Goal: Task Accomplishment & Management: Manage account settings

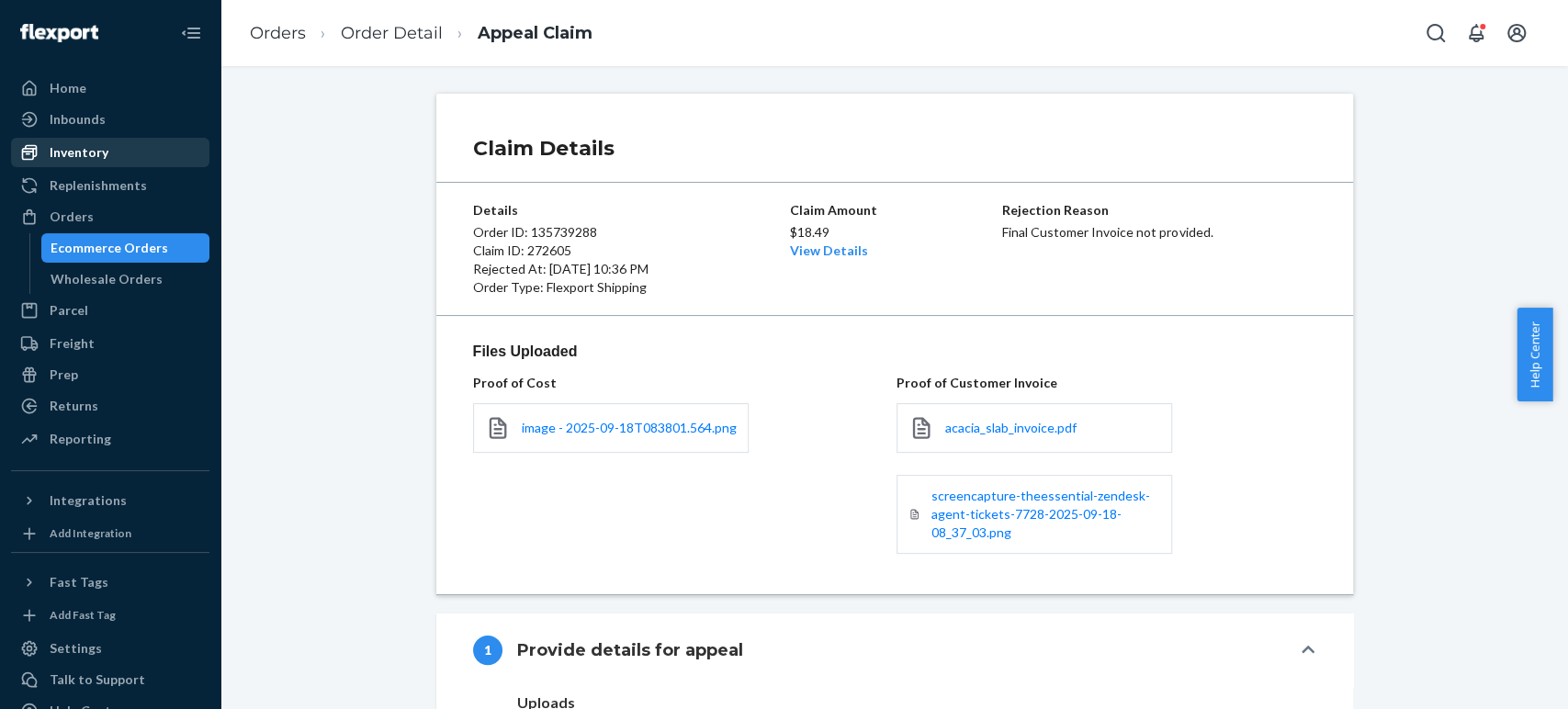
click at [99, 153] on div "Inventory" at bounding box center [79, 152] width 59 height 19
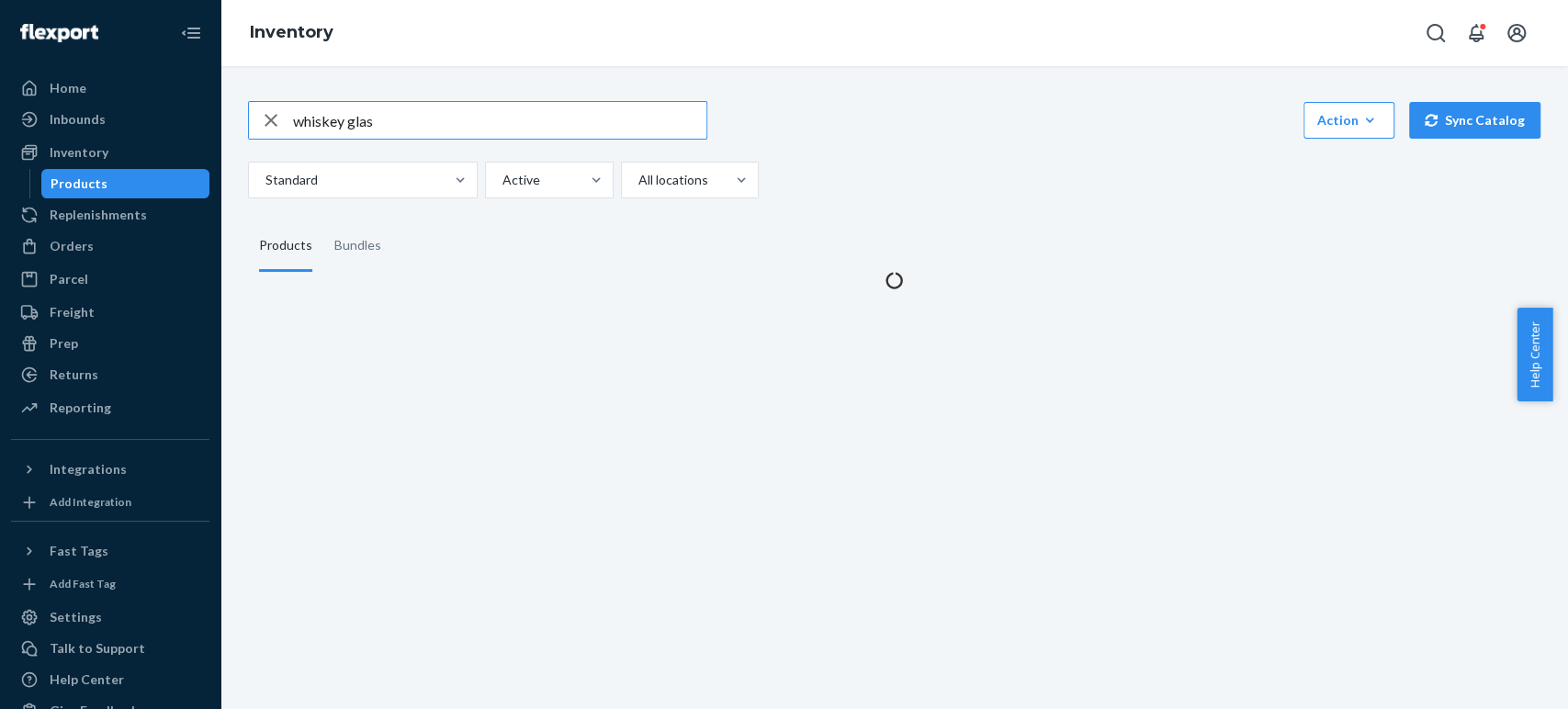
drag, startPoint x: 427, startPoint y: 127, endPoint x: 276, endPoint y: 131, distance: 151.1
click at [276, 131] on div "whiskey glas" at bounding box center [477, 120] width 457 height 36
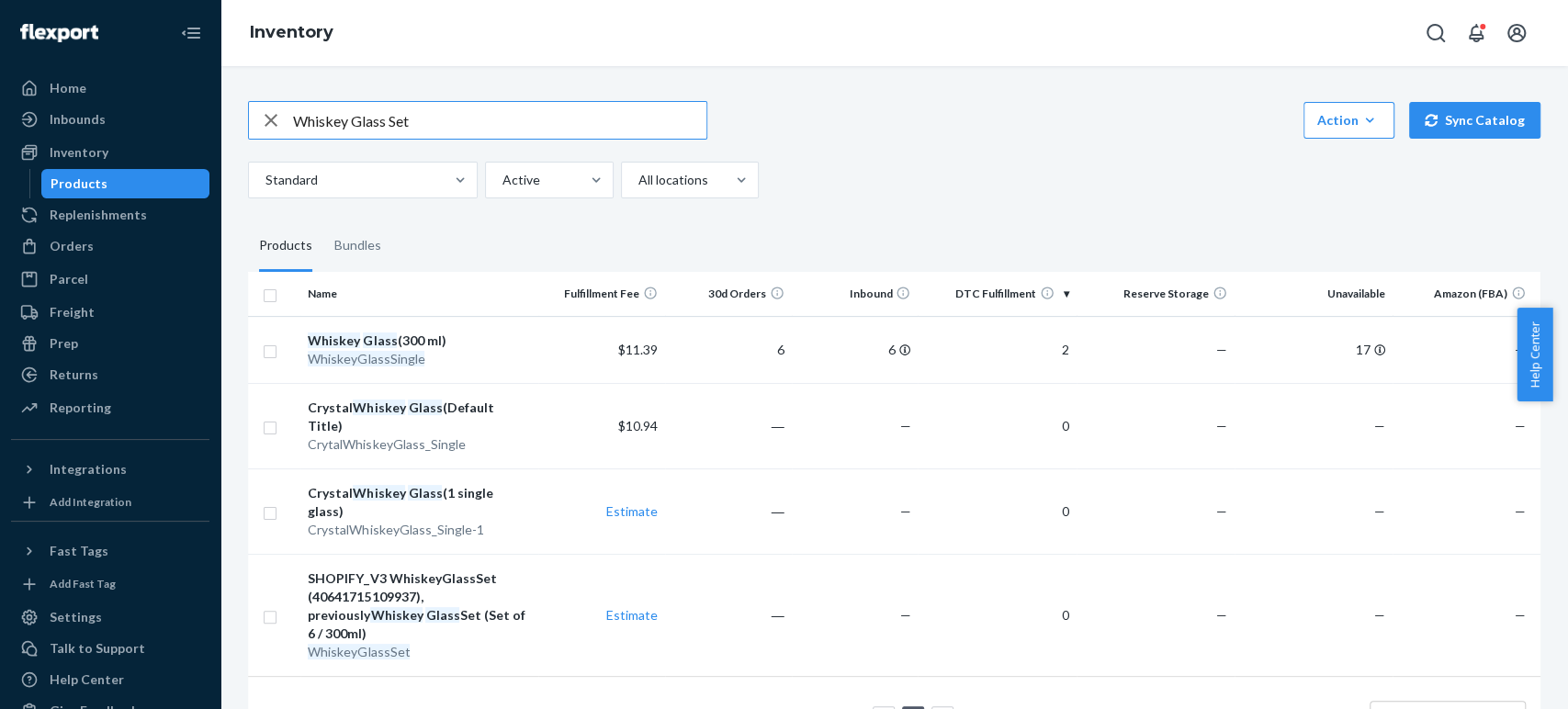
type input "Whiskey Glass Set"
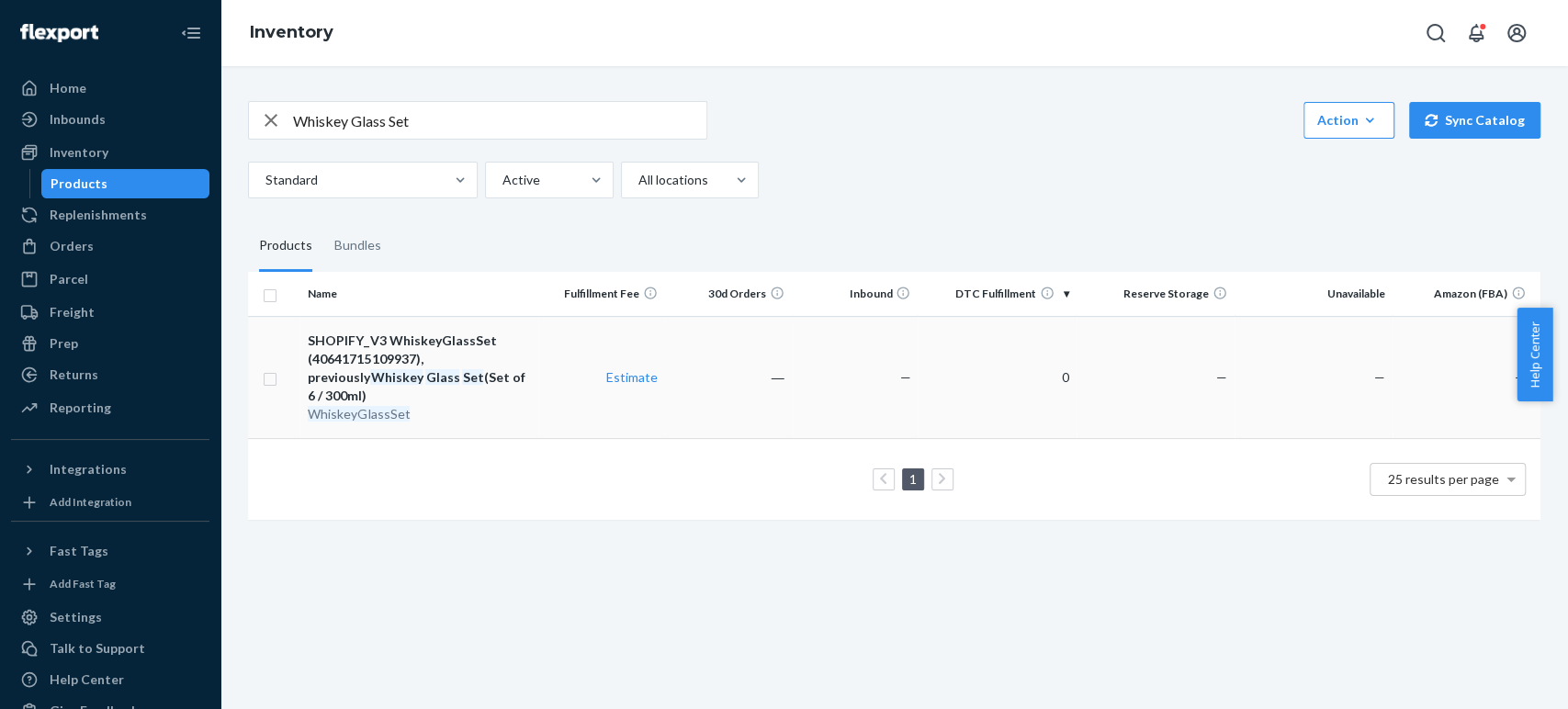
click at [419, 364] on div "SHOPIFY_V3 WhiskeyGlassSet (40641715109937), previously Whiskey Glass Set (Set …" at bounding box center [419, 368] width 222 height 74
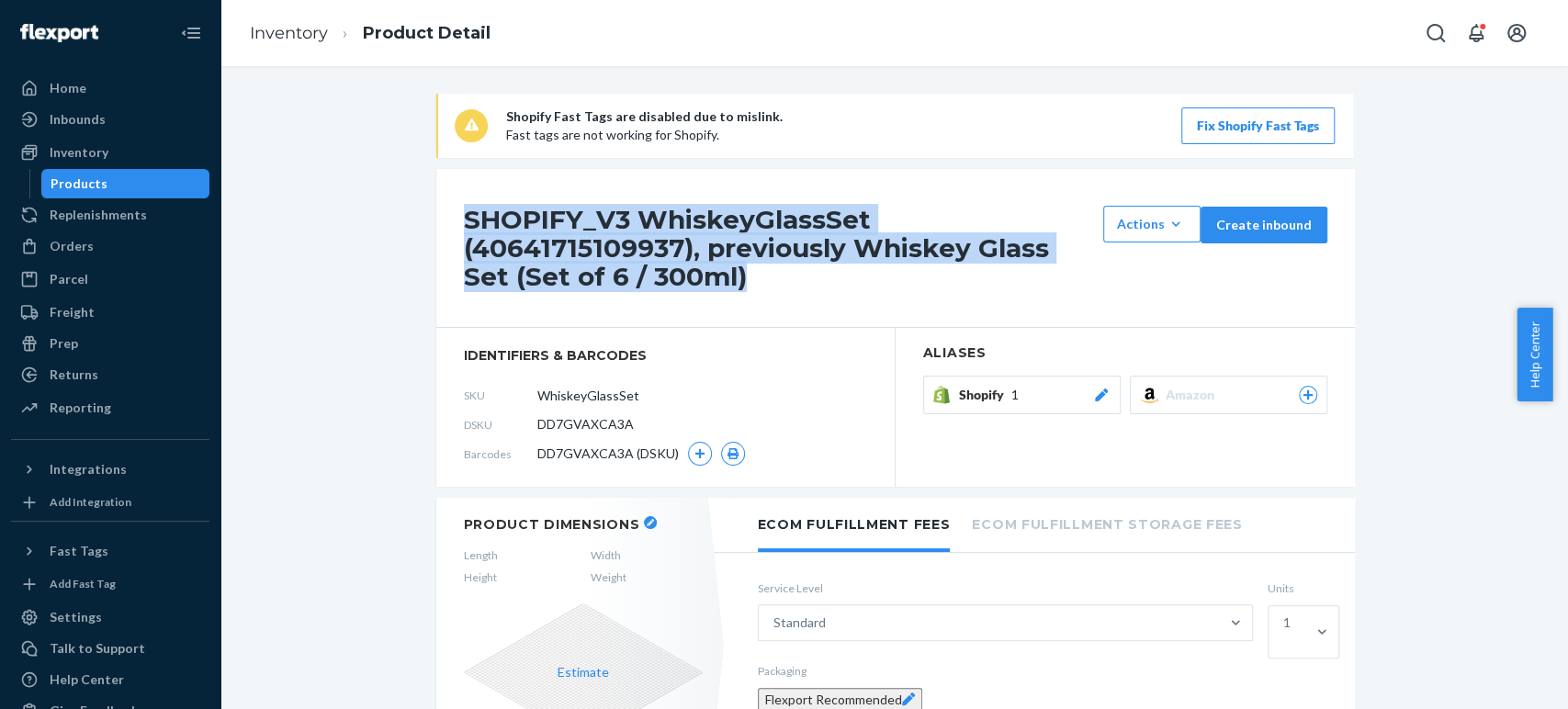
drag, startPoint x: 752, startPoint y: 285, endPoint x: 447, endPoint y: 221, distance: 311.6
click at [447, 221] on div "SHOPIFY_V3 WhiskeyGlassSet (40641715109937), previously Whiskey Glass Set (Set …" at bounding box center [896, 249] width 918 height 159
click at [768, 296] on div "SHOPIFY_V3 WhiskeyGlassSet (40641715109937), previously Whiskey Glass Set (Set …" at bounding box center [896, 249] width 918 height 159
drag, startPoint x: 757, startPoint y: 292, endPoint x: 427, endPoint y: 218, distance: 338.2
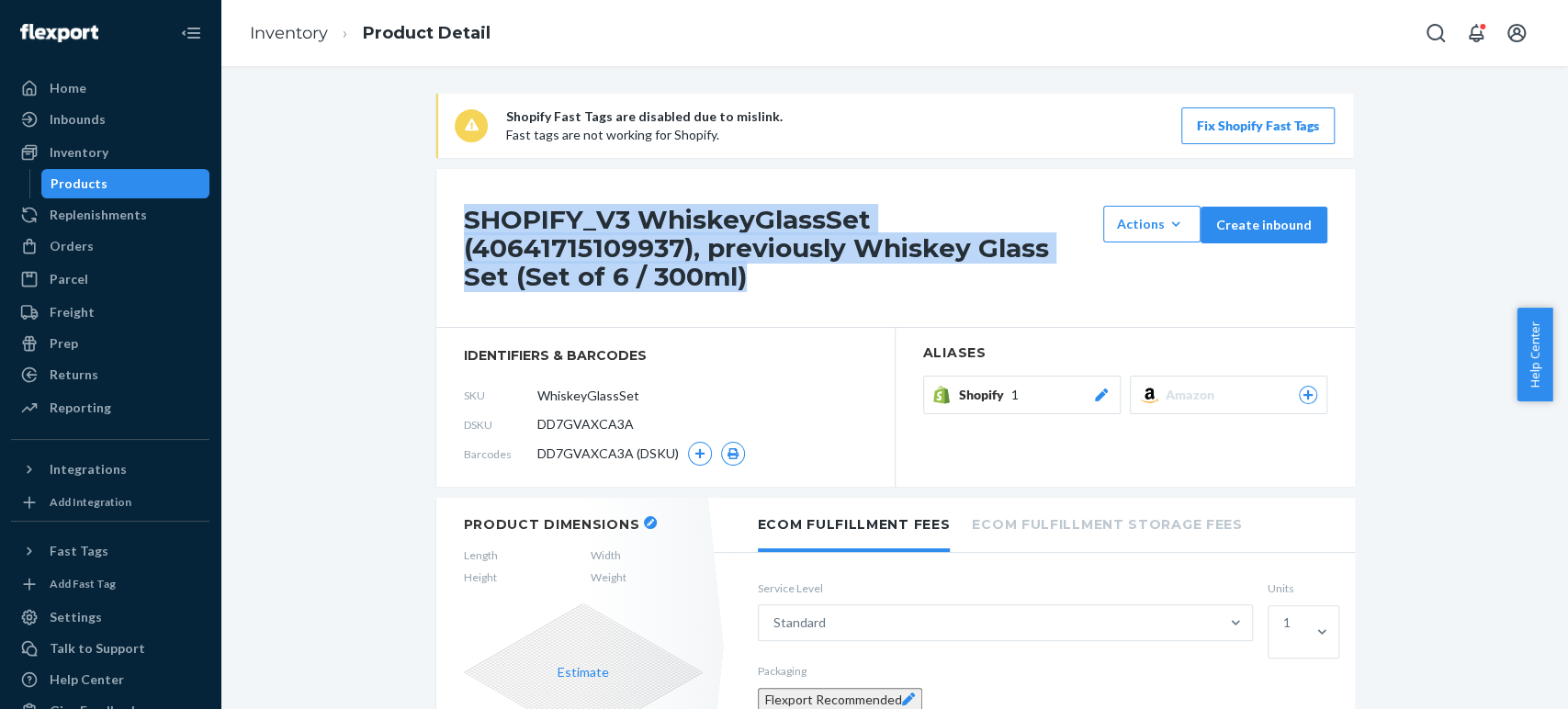
click at [66, 196] on div "Products" at bounding box center [126, 184] width 165 height 26
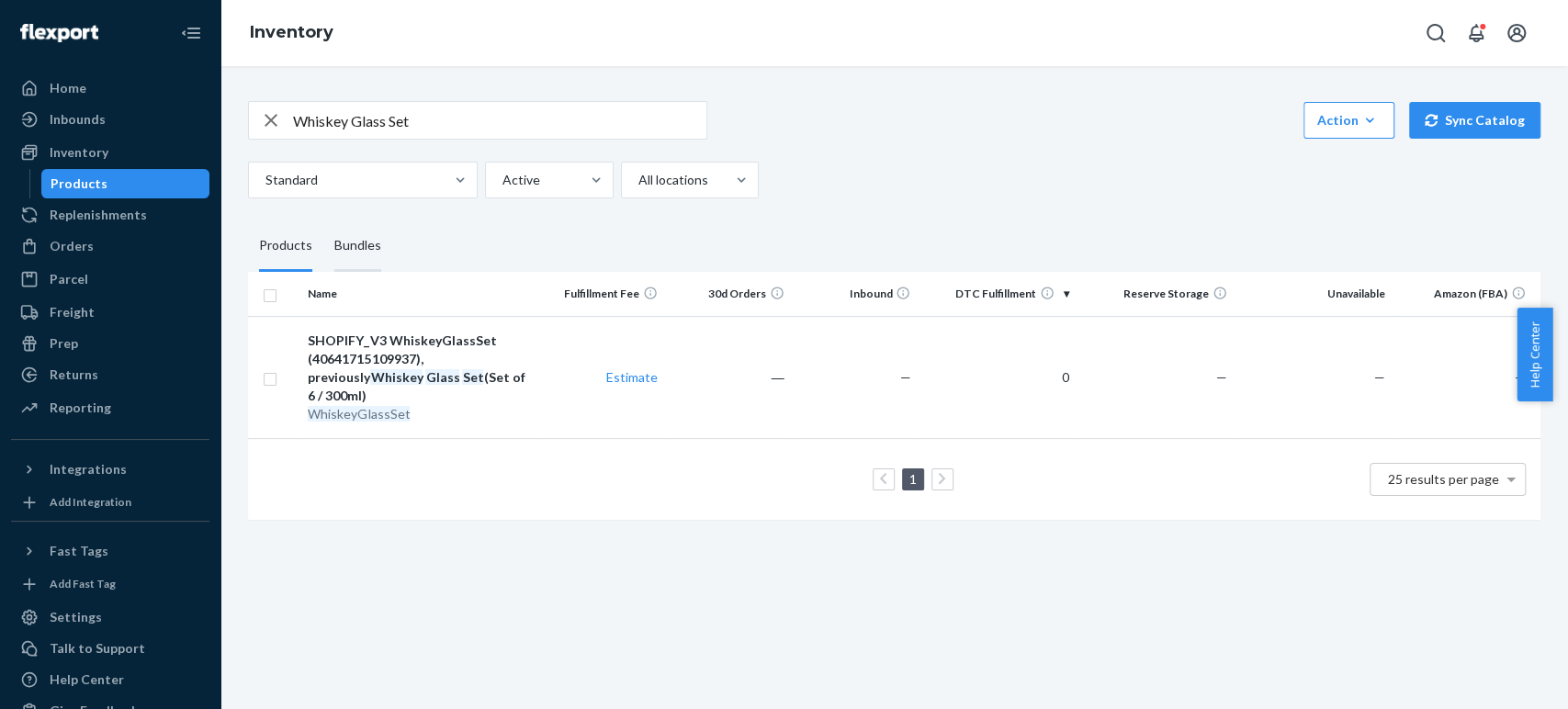
click at [364, 260] on div "Bundles" at bounding box center [358, 246] width 47 height 51
click at [323, 220] on input "Bundles" at bounding box center [323, 220] width 0 height 0
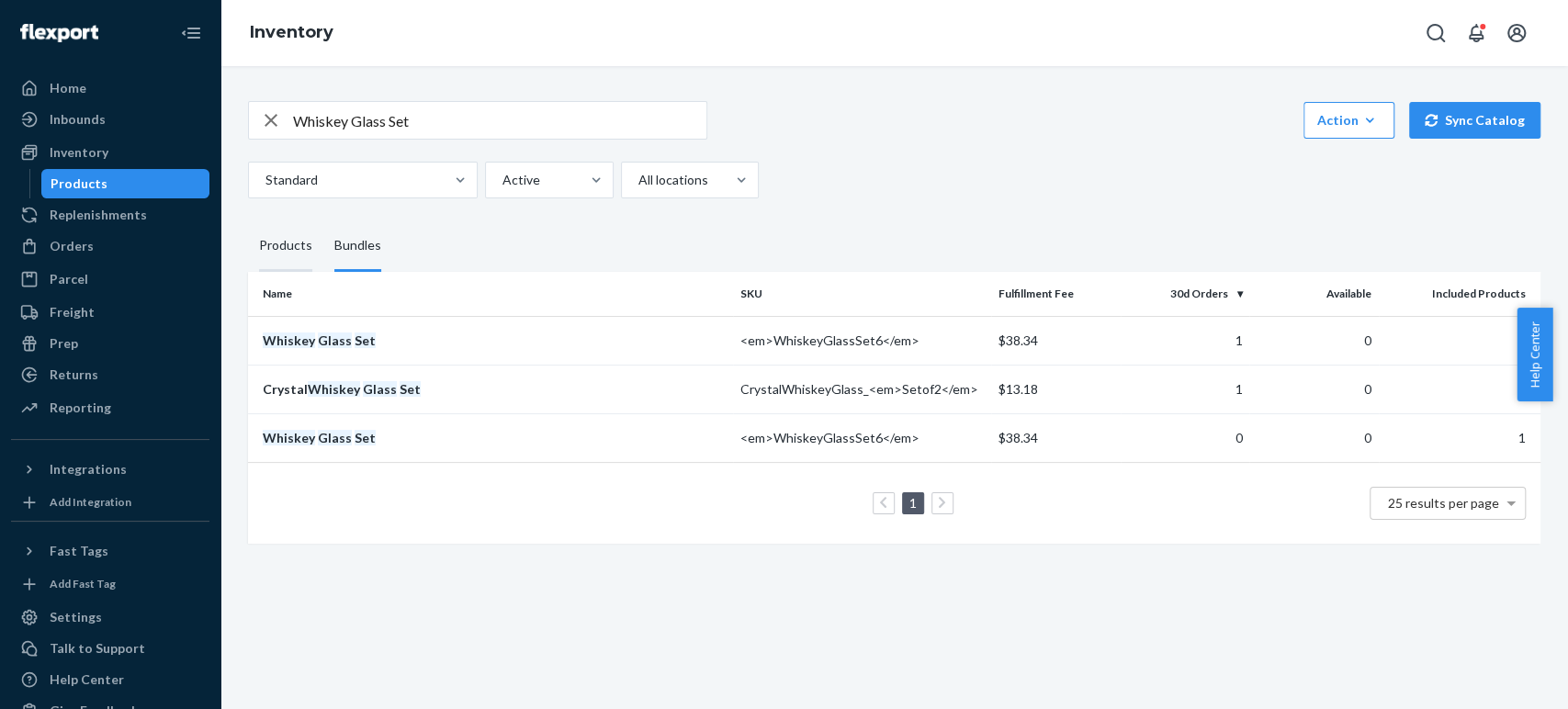
click at [267, 242] on div "Products" at bounding box center [285, 246] width 53 height 51
click at [248, 220] on input "Products" at bounding box center [248, 220] width 0 height 0
